Goal: Information Seeking & Learning: Learn about a topic

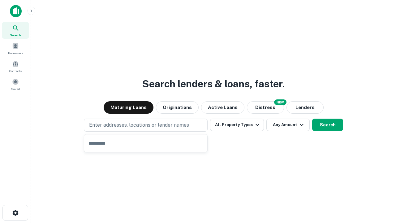
type input "**********"
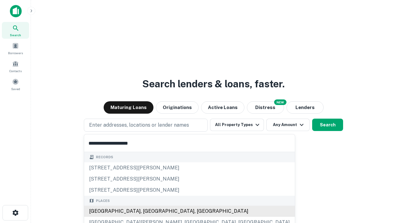
click at [148, 211] on div "[GEOGRAPHIC_DATA], [GEOGRAPHIC_DATA], [GEOGRAPHIC_DATA]" at bounding box center [189, 210] width 211 height 11
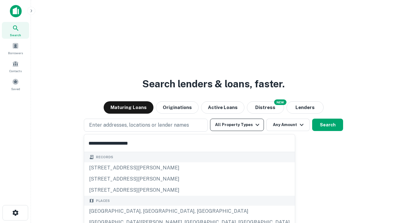
click at [237, 125] on button "All Property Types" at bounding box center [237, 124] width 54 height 12
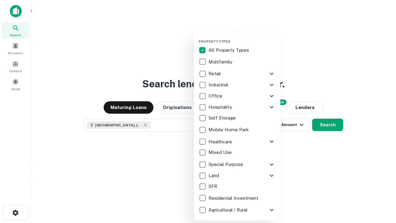
click at [242, 37] on button "button" at bounding box center [241, 37] width 87 height 0
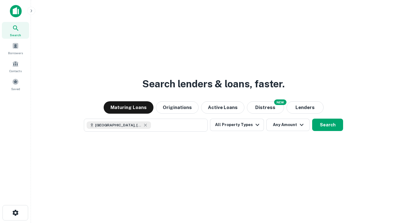
scroll to position [10, 0]
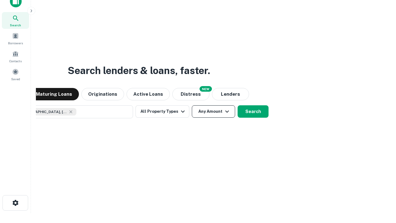
click at [192, 105] on button "Any Amount" at bounding box center [213, 111] width 43 height 12
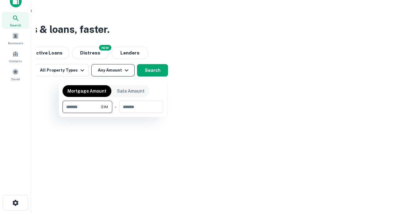
type input "*******"
click at [113, 113] on button "button" at bounding box center [112, 113] width 101 height 0
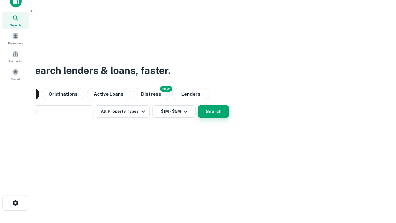
click at [198, 105] on button "Search" at bounding box center [213, 111] width 31 height 12
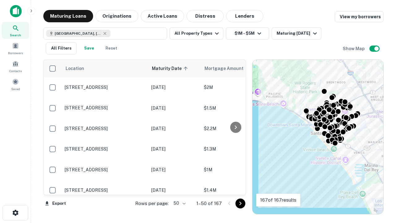
click at [178, 203] on body "Search Borrowers Contacts Saved Maturing Loans Originations Active Loans Distre…" at bounding box center [198, 111] width 396 height 223
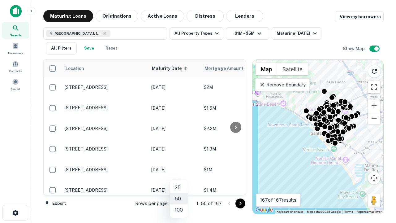
click at [179, 187] on li "25" at bounding box center [179, 187] width 18 height 11
